Goal: Find specific page/section: Find specific page/section

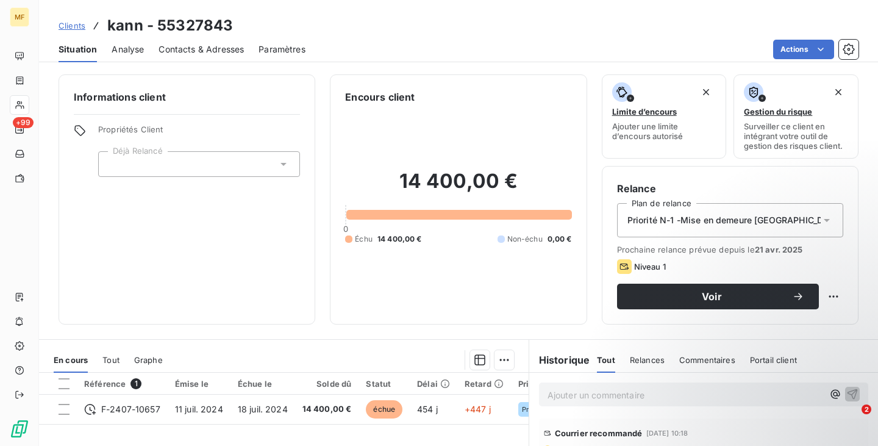
scroll to position [198, 0]
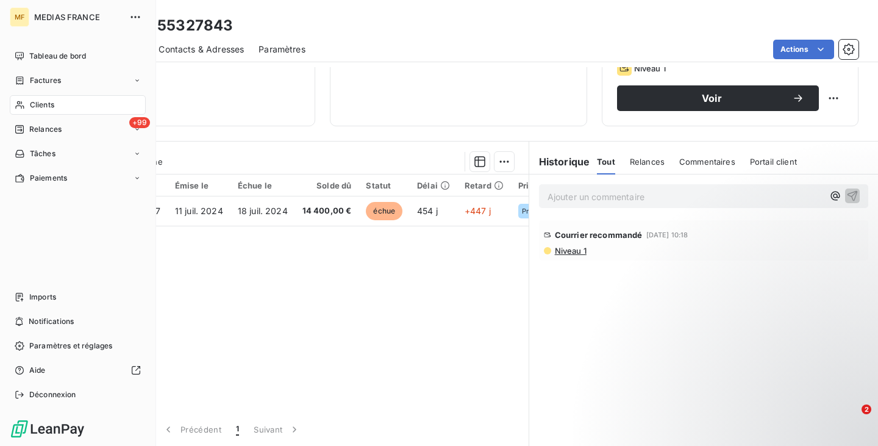
click at [30, 106] on span "Clients" at bounding box center [42, 104] width 24 height 11
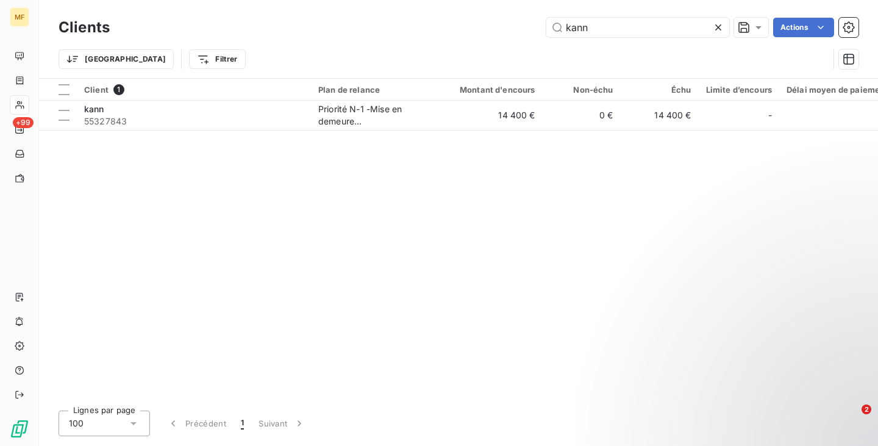
drag, startPoint x: 633, startPoint y: 23, endPoint x: 456, endPoint y: 24, distance: 176.9
click at [456, 24] on div "kann Actions" at bounding box center [491, 28] width 734 height 20
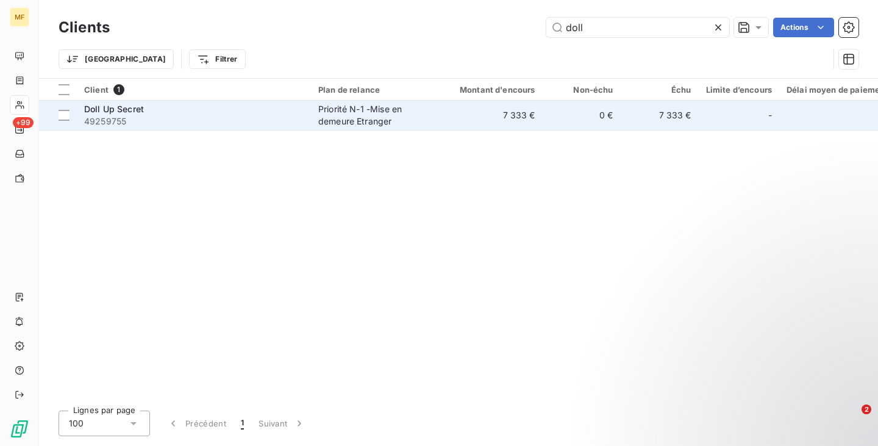
type input "doll"
click at [232, 118] on span "49259755" at bounding box center [194, 121] width 220 height 12
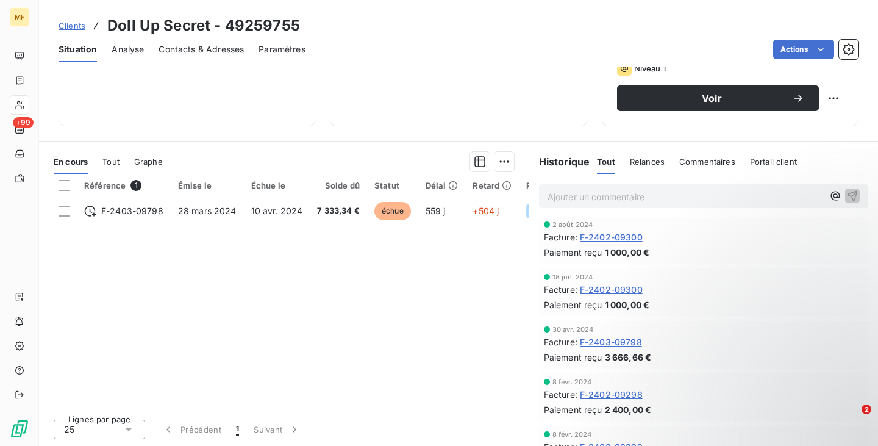
scroll to position [327, 0]
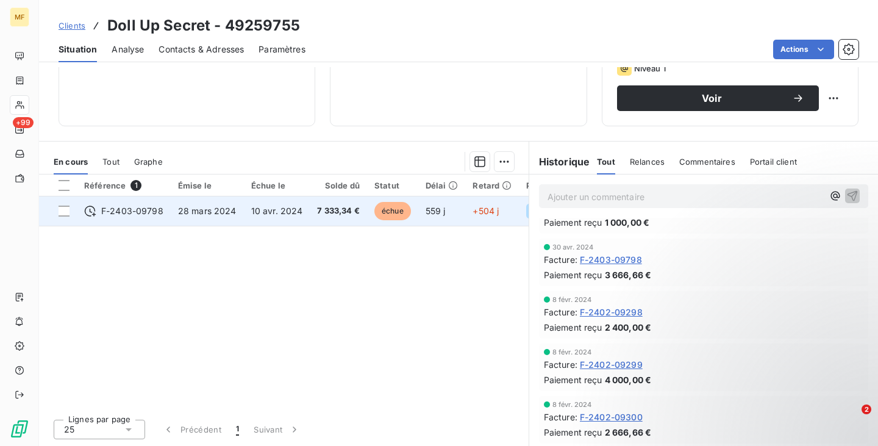
click at [147, 212] on span "F-2403-09798" at bounding box center [132, 211] width 62 height 12
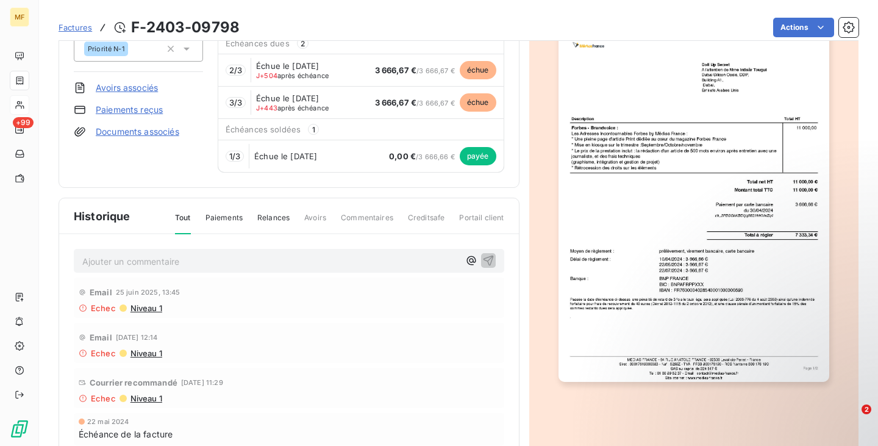
scroll to position [185, 0]
